Goal: Task Accomplishment & Management: Use online tool/utility

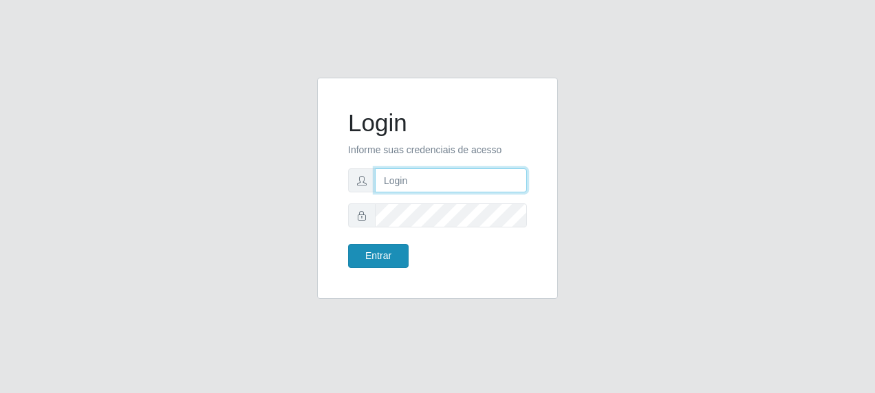
type input "[PERSON_NAME][EMAIL_ADDRESS][PERSON_NAME][DOMAIN_NAME]"
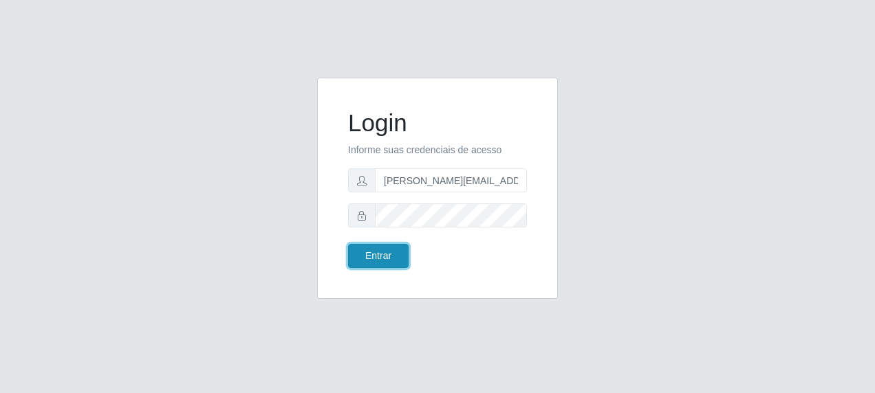
click at [375, 259] on button "Entrar" at bounding box center [378, 256] width 61 height 24
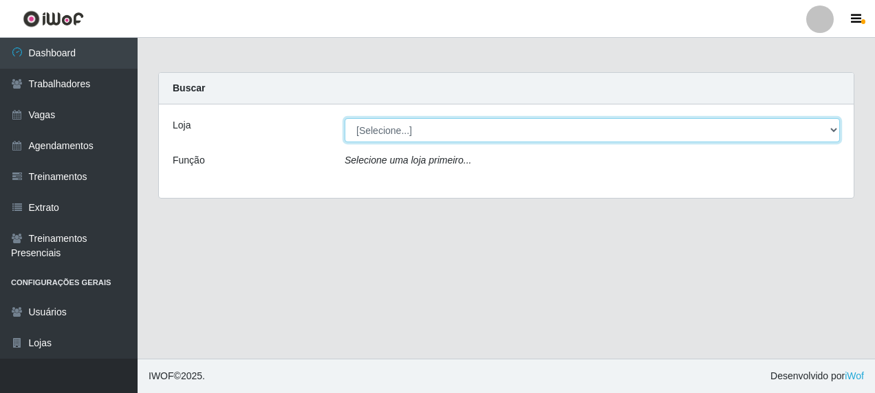
click at [836, 131] on select "[Selecione...] [PERSON_NAME] - [GEOGRAPHIC_DATA]" at bounding box center [591, 130] width 495 height 24
select select "506"
click at [344, 118] on select "[Selecione...] [PERSON_NAME] - [GEOGRAPHIC_DATA]" at bounding box center [591, 130] width 495 height 24
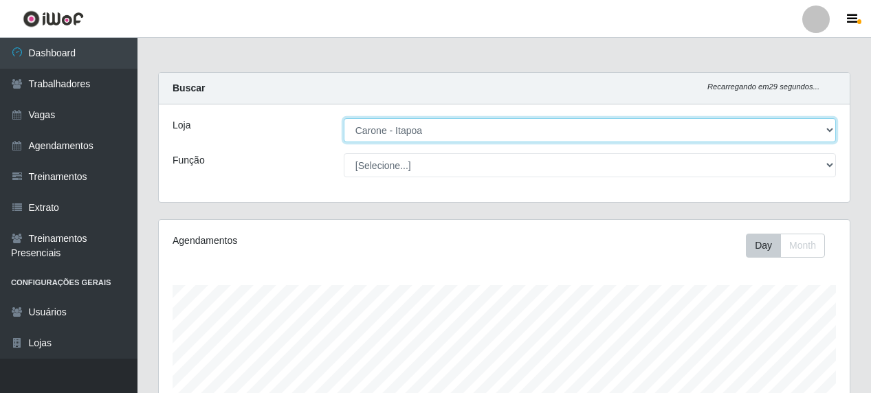
scroll to position [285, 691]
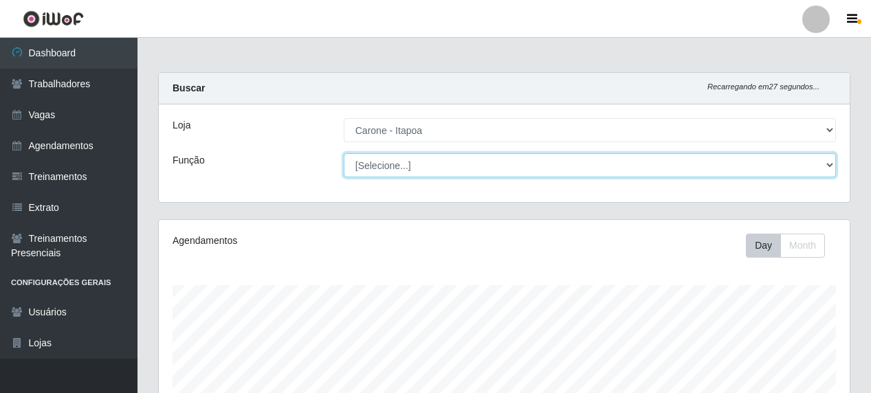
click at [833, 164] on select "[Selecione...] Embalador Embalador + Embalador ++ Repositor Repositor + Reposit…" at bounding box center [590, 165] width 492 height 24
click at [344, 153] on select "[Selecione...] Embalador Embalador + Embalador ++ Repositor Repositor + Reposit…" at bounding box center [590, 165] width 492 height 24
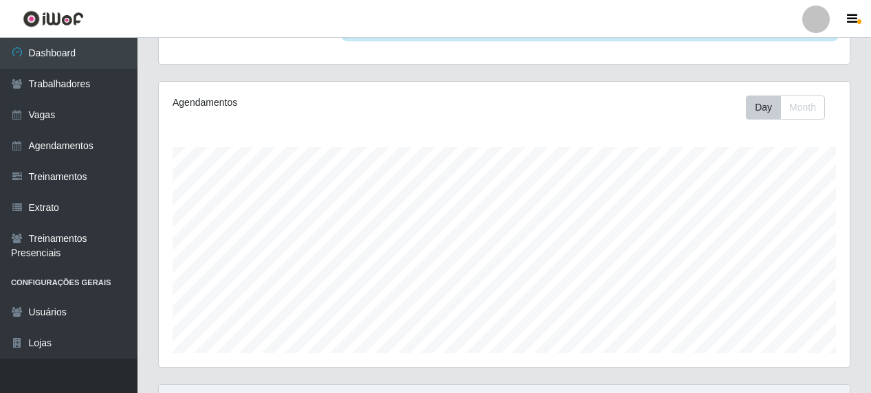
scroll to position [0, 0]
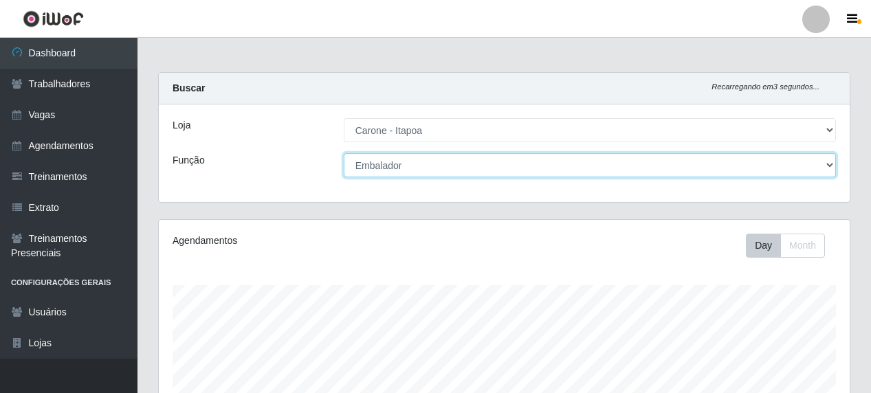
click at [830, 165] on select "[Selecione...] Embalador Embalador + Embalador ++ Repositor Repositor + Reposit…" at bounding box center [590, 165] width 492 height 24
select select "24"
click at [344, 153] on select "[Selecione...] Embalador Embalador + Embalador ++ Repositor Repositor + Reposit…" at bounding box center [590, 165] width 492 height 24
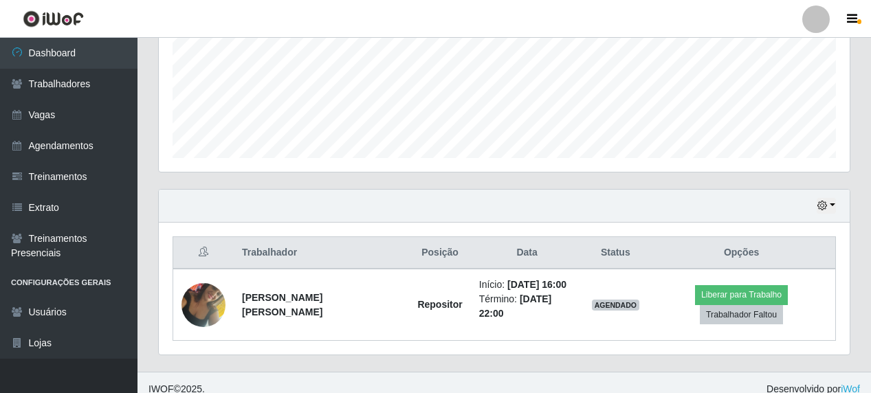
scroll to position [336, 0]
